Goal: Task Accomplishment & Management: Manage account settings

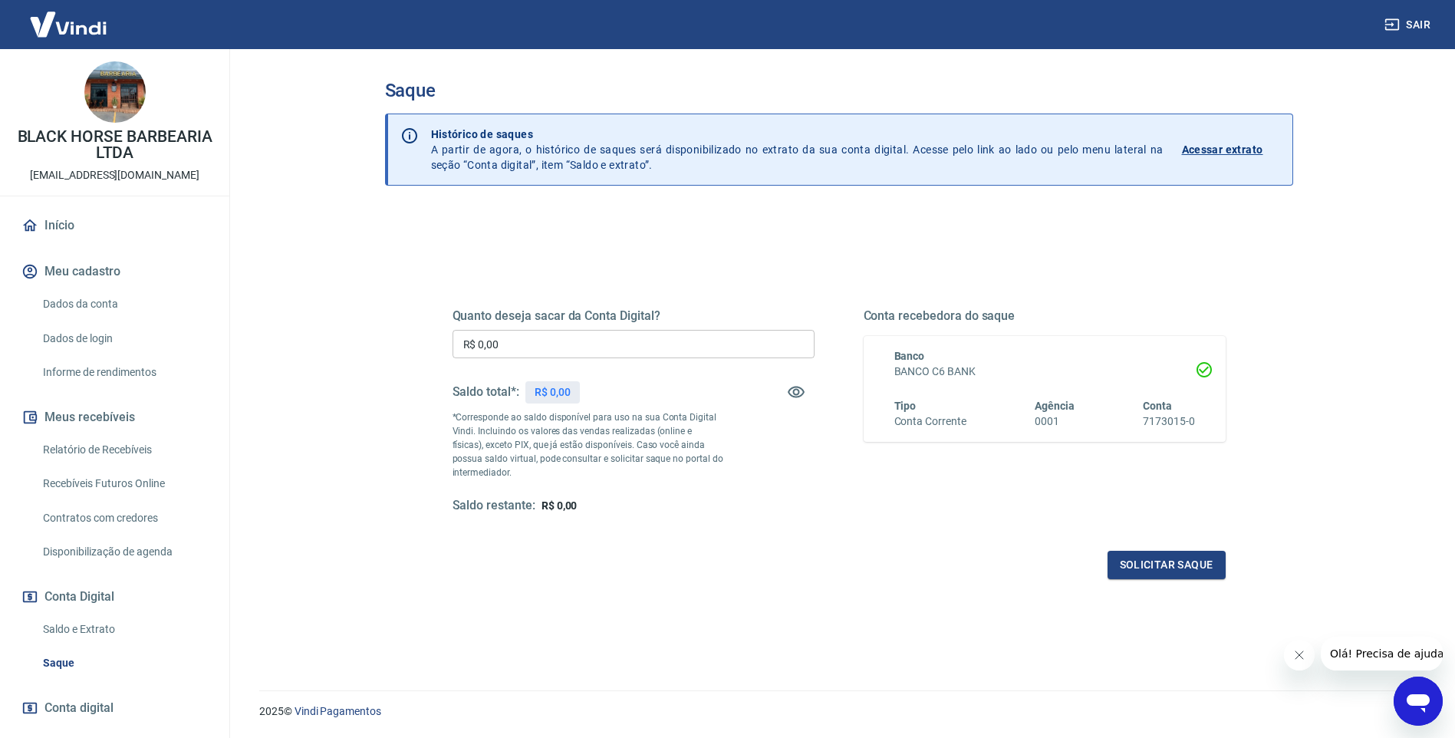
click at [602, 356] on input "R$ 0,00" at bounding box center [634, 344] width 362 height 28
click at [610, 342] on input "R$ 0,00" at bounding box center [634, 344] width 362 height 28
click at [611, 342] on input "R$ 0,00" at bounding box center [634, 344] width 362 height 28
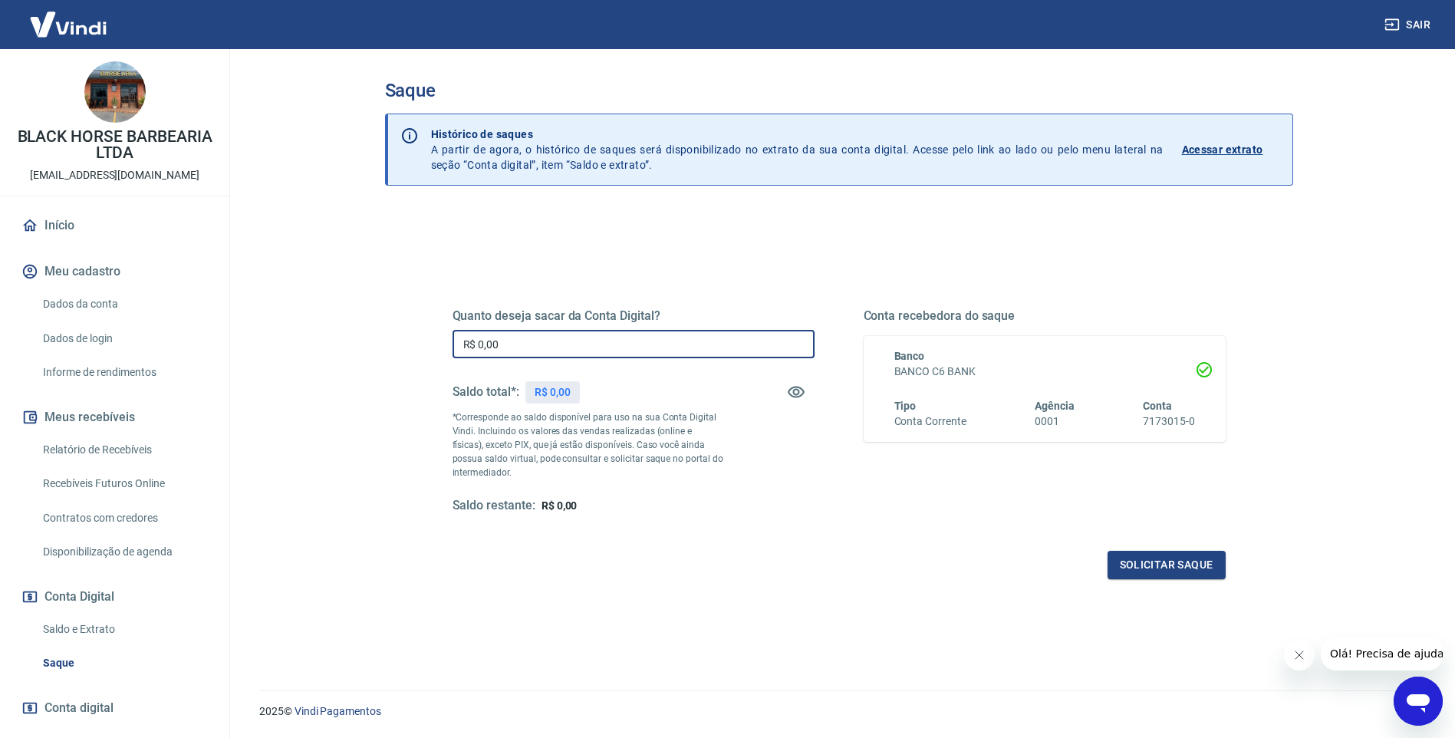
click at [611, 342] on input "R$ 0,00" at bounding box center [634, 344] width 362 height 28
